Goal: Task Accomplishment & Management: Use online tool/utility

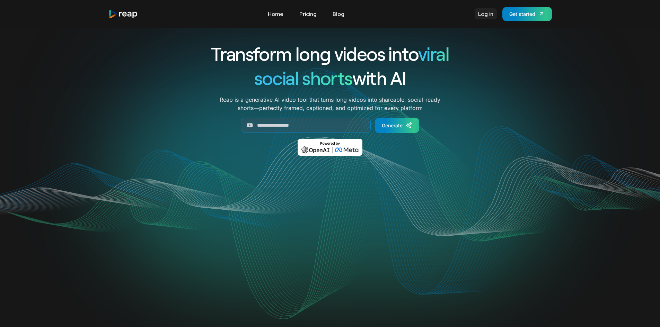
click at [484, 14] on link "Log in" at bounding box center [486, 13] width 22 height 11
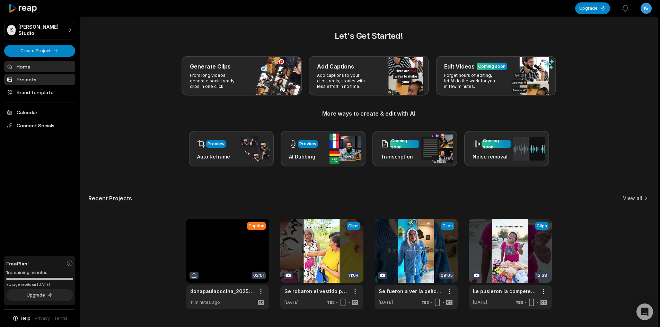
click at [46, 79] on link "Projects" at bounding box center [39, 79] width 71 height 11
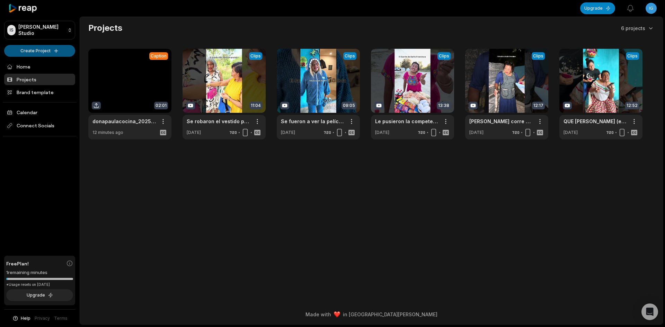
click at [50, 53] on html "IS Igeo's Studio Create Project Home Projects Brand template Calendar Connect S…" at bounding box center [332, 163] width 665 height 327
click at [50, 74] on link "Add Captions" at bounding box center [40, 76] width 68 height 11
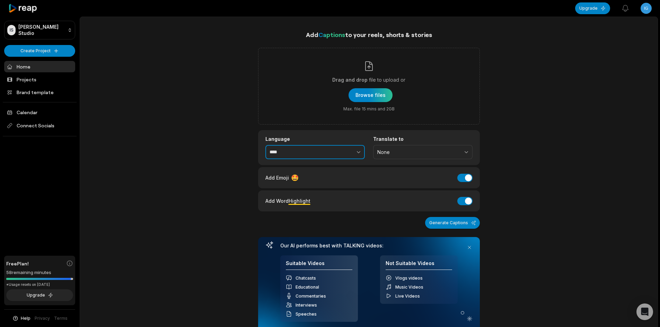
click at [317, 149] on input "****" at bounding box center [314, 152] width 99 height 15
click at [357, 156] on button "button" at bounding box center [343, 152] width 43 height 15
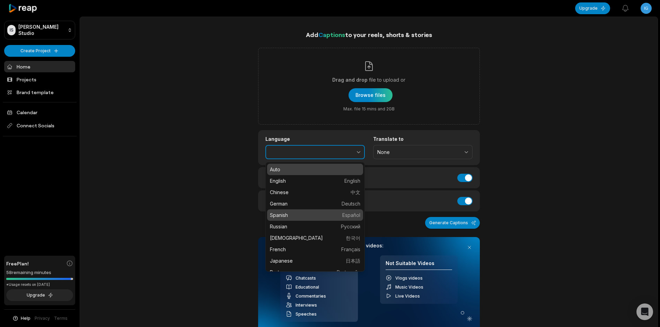
type input "*******"
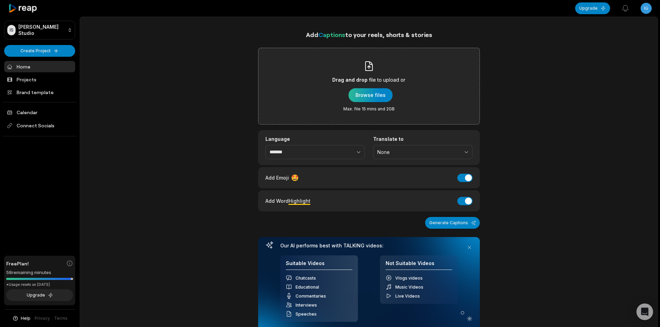
click at [372, 97] on div "button" at bounding box center [370, 95] width 44 height 14
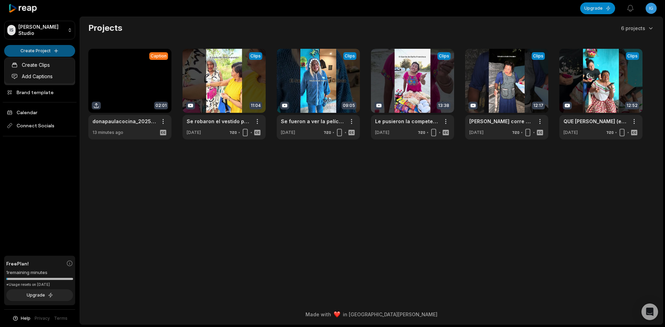
click at [48, 50] on html "IS Igeo's Studio Create Project Home Projects Brand template Calendar Connect S…" at bounding box center [332, 163] width 665 height 327
click at [46, 76] on link "Add Captions" at bounding box center [40, 76] width 68 height 11
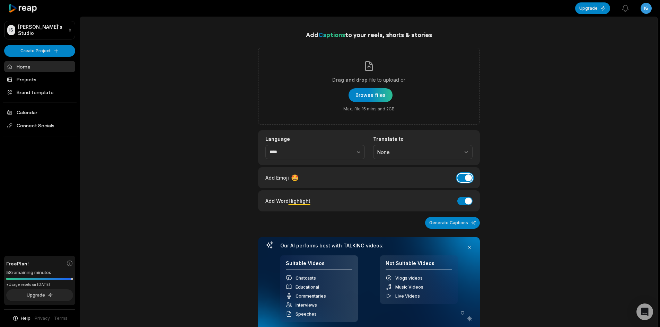
click at [458, 178] on button "Add Emoji" at bounding box center [464, 178] width 15 height 8
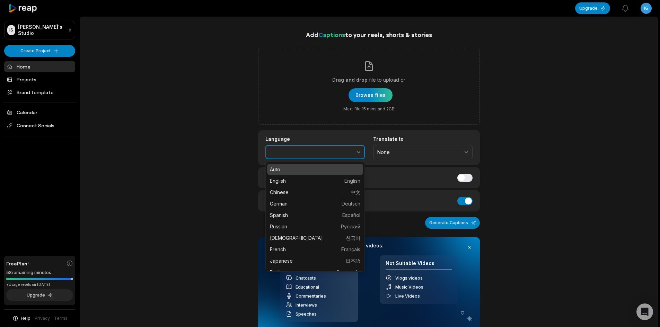
click at [353, 153] on button "button" at bounding box center [343, 152] width 43 height 15
type input "*******"
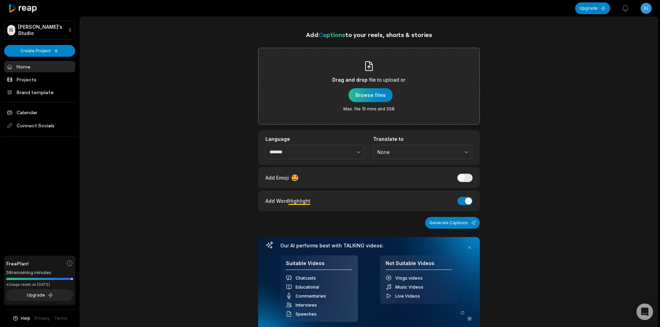
click at [366, 96] on div "button" at bounding box center [370, 95] width 44 height 14
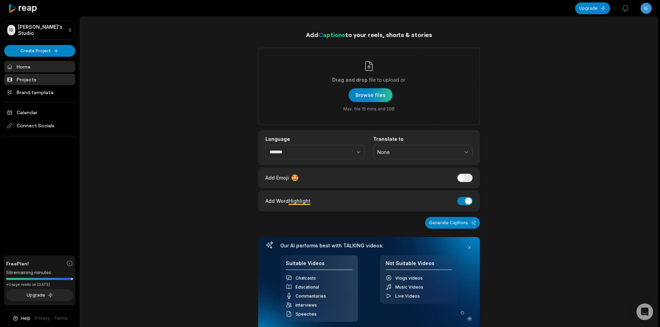
click at [54, 83] on link "Projects" at bounding box center [39, 79] width 71 height 11
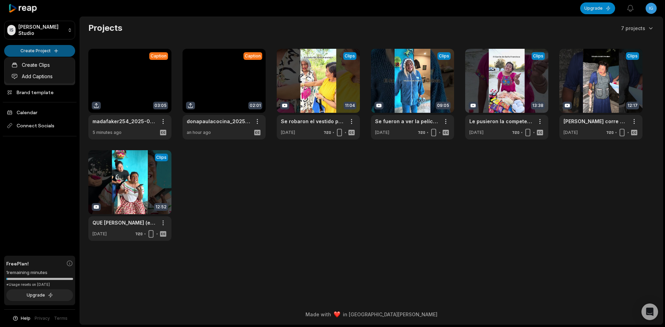
click at [45, 52] on html "IS [PERSON_NAME] Studio Create Project Home Projects Brand template Calendar Co…" at bounding box center [332, 163] width 665 height 327
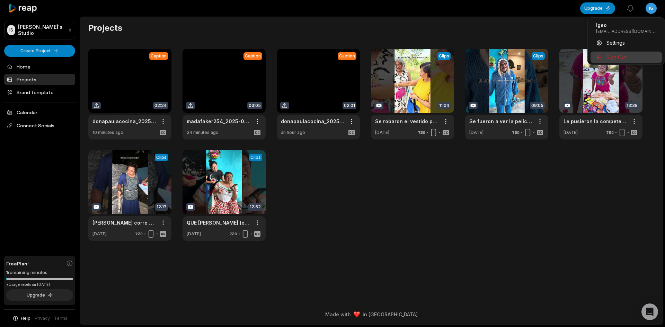
click at [643, 57] on div "Sign Out" at bounding box center [626, 57] width 71 height 11
